Goal: Navigation & Orientation: Find specific page/section

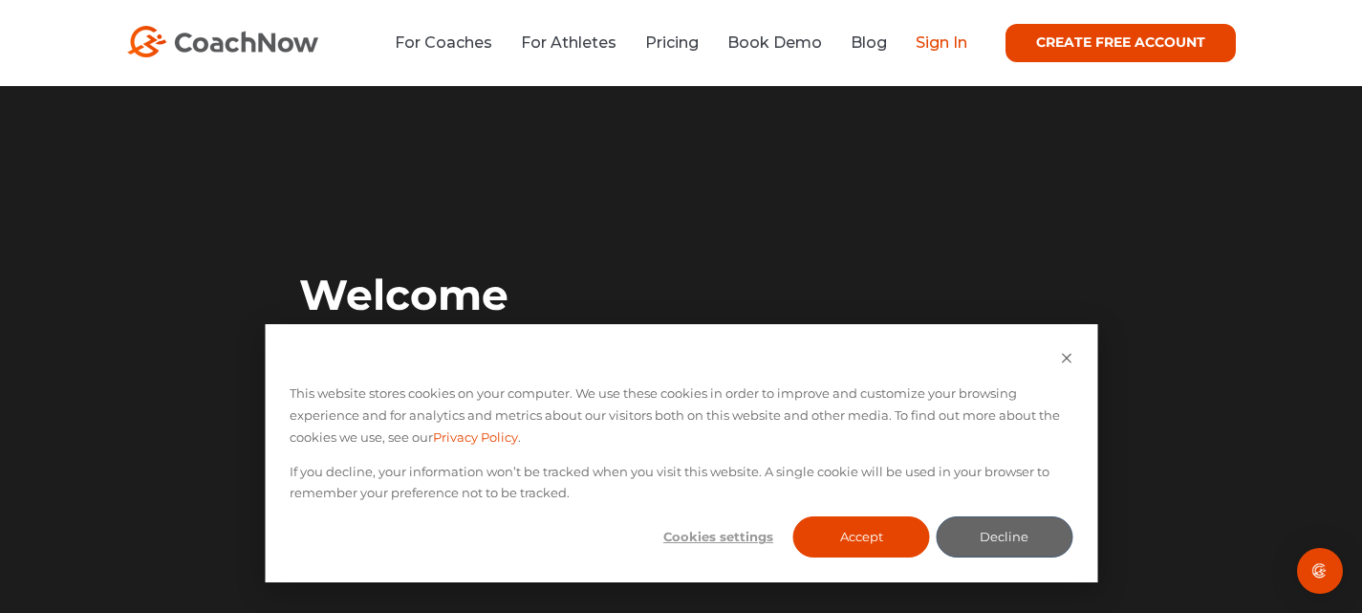
click at [946, 43] on link "Sign In" at bounding box center [942, 42] width 52 height 18
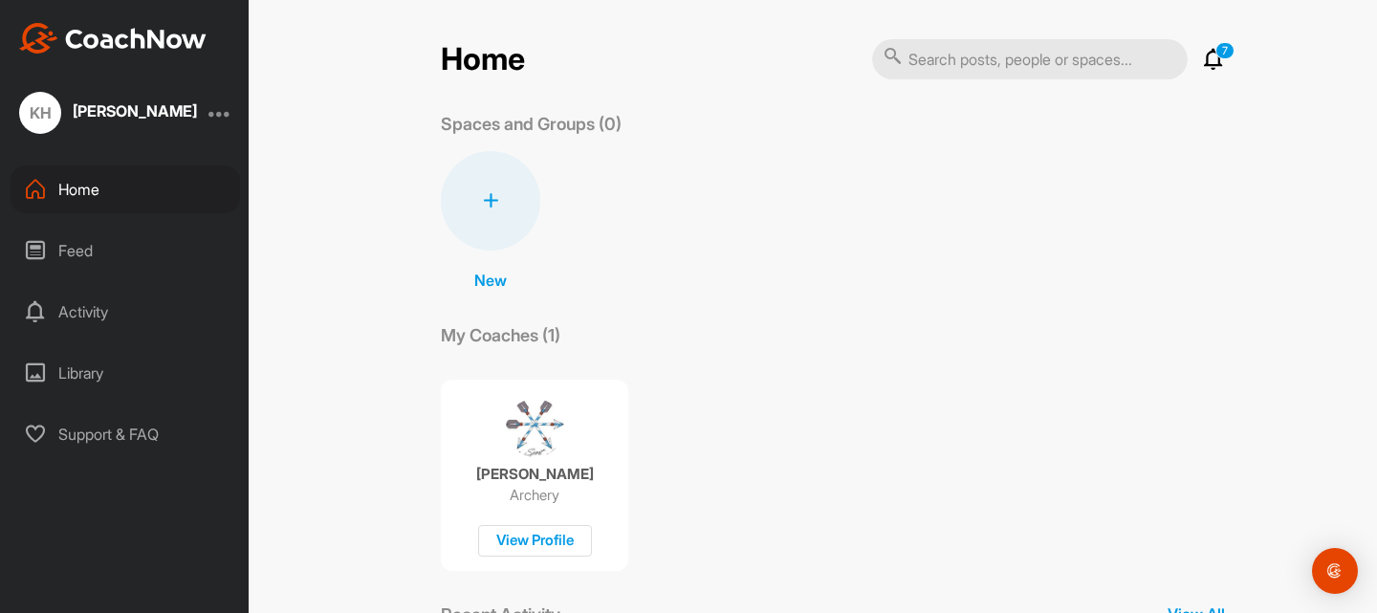
click at [137, 111] on div "[PERSON_NAME]" at bounding box center [135, 110] width 124 height 15
click at [83, 189] on div "Home" at bounding box center [125, 189] width 229 height 48
click at [949, 229] on div "New New Space New Group" at bounding box center [833, 221] width 784 height 141
